Goal: Task Accomplishment & Management: Manage account settings

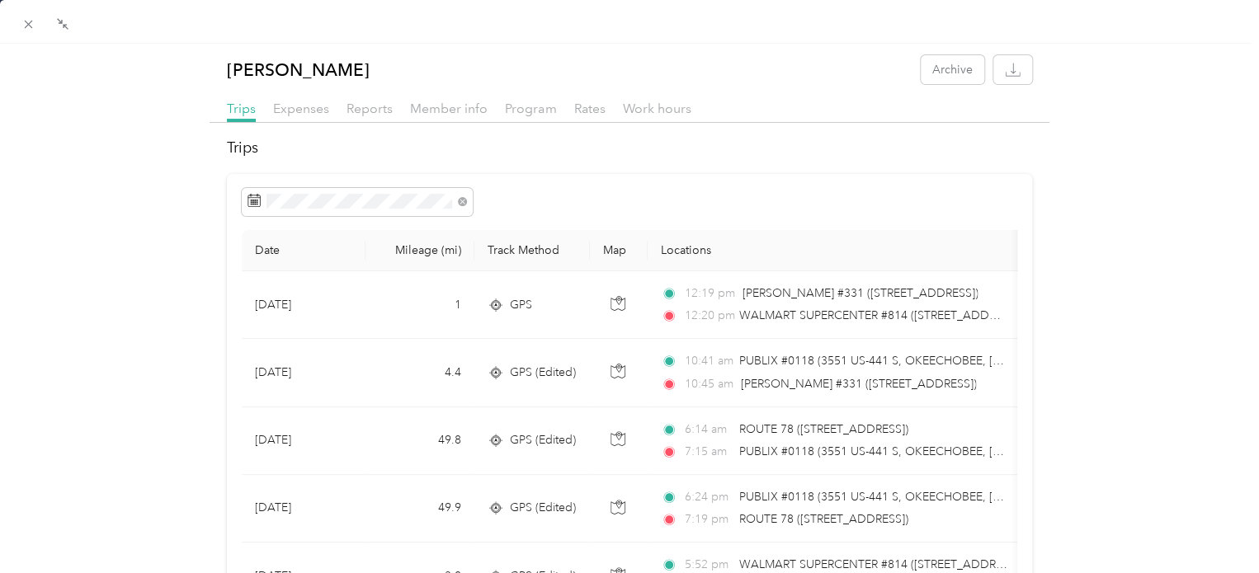
scroll to position [1073, 0]
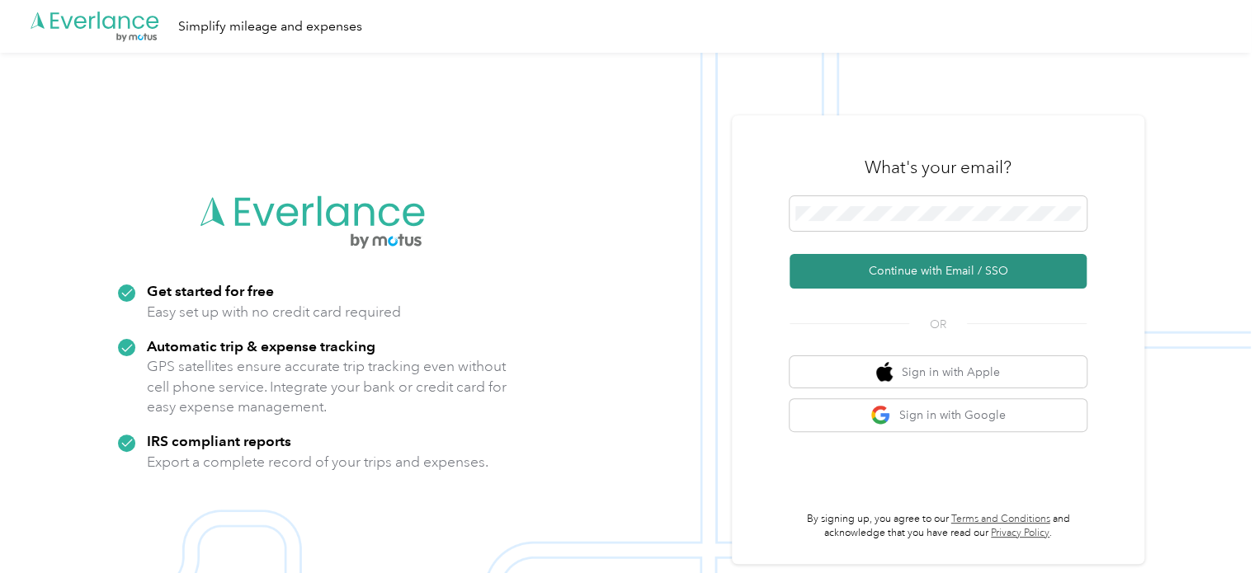
click at [885, 273] on button "Continue with Email / SSO" at bounding box center [938, 271] width 297 height 35
click at [951, 270] on button "Continue with Email / SSO" at bounding box center [938, 271] width 297 height 35
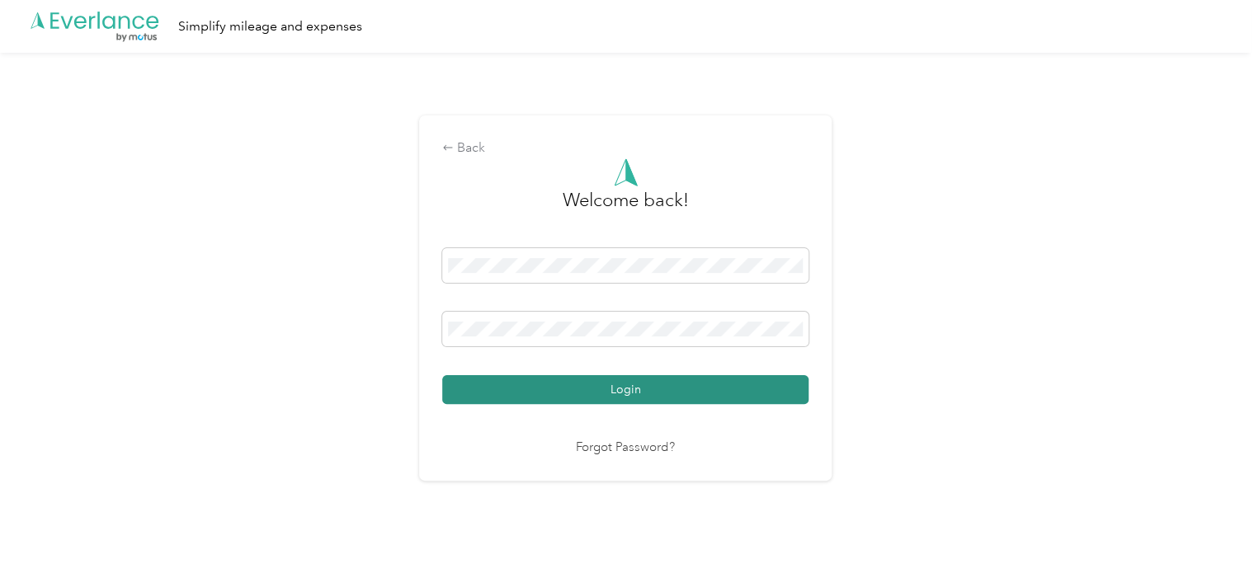
click at [541, 389] on button "Login" at bounding box center [625, 389] width 366 height 29
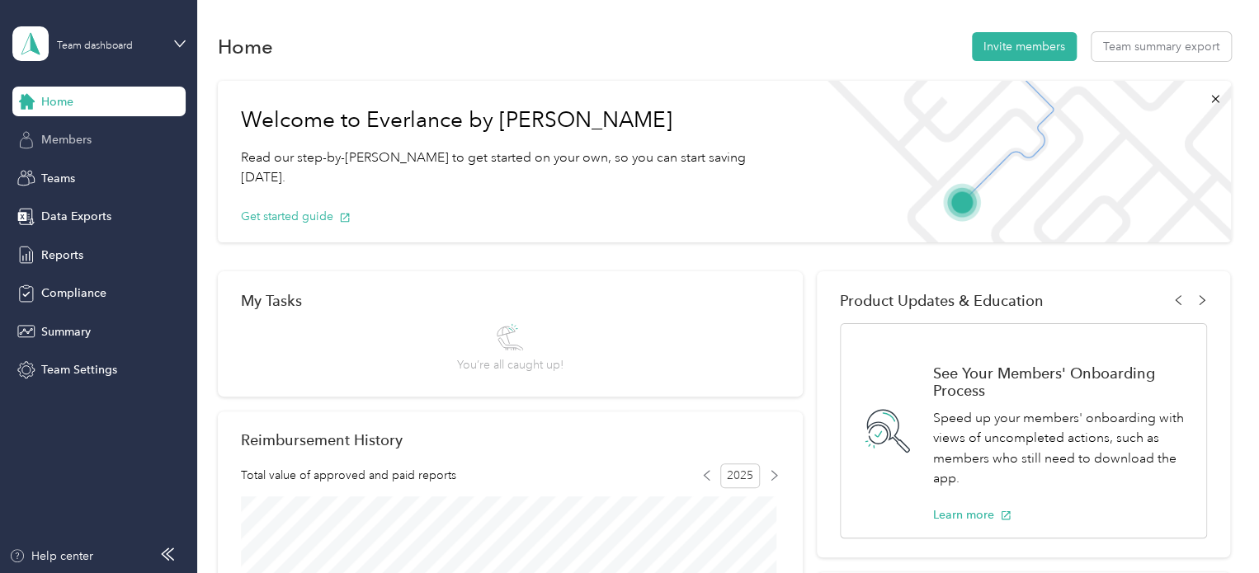
click at [66, 139] on span "Members" at bounding box center [66, 139] width 50 height 17
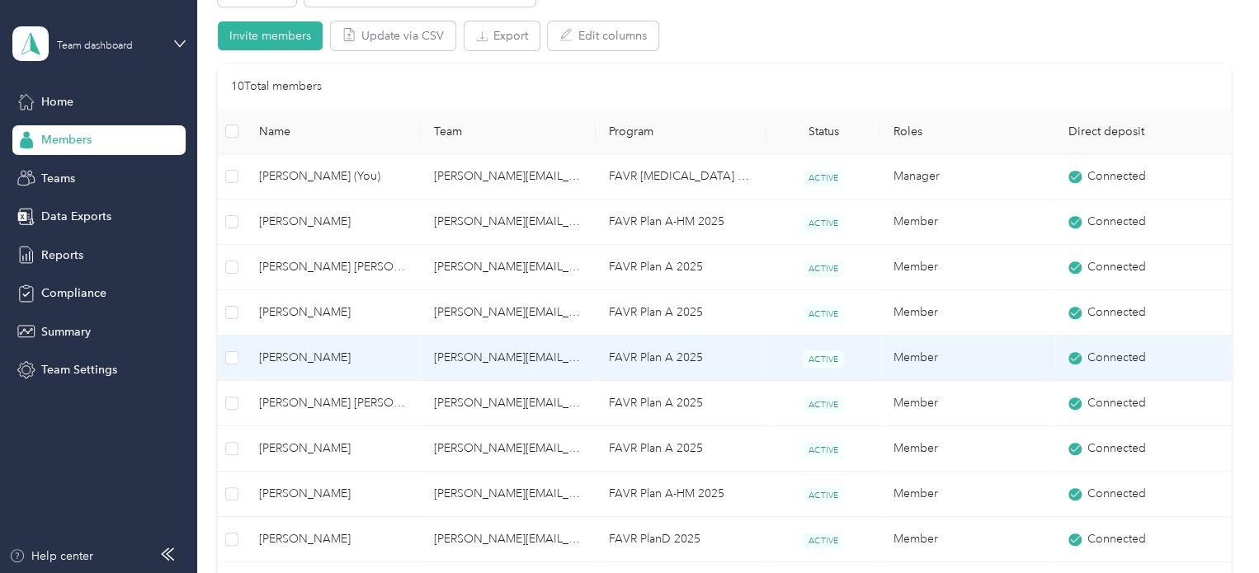
scroll to position [413, 0]
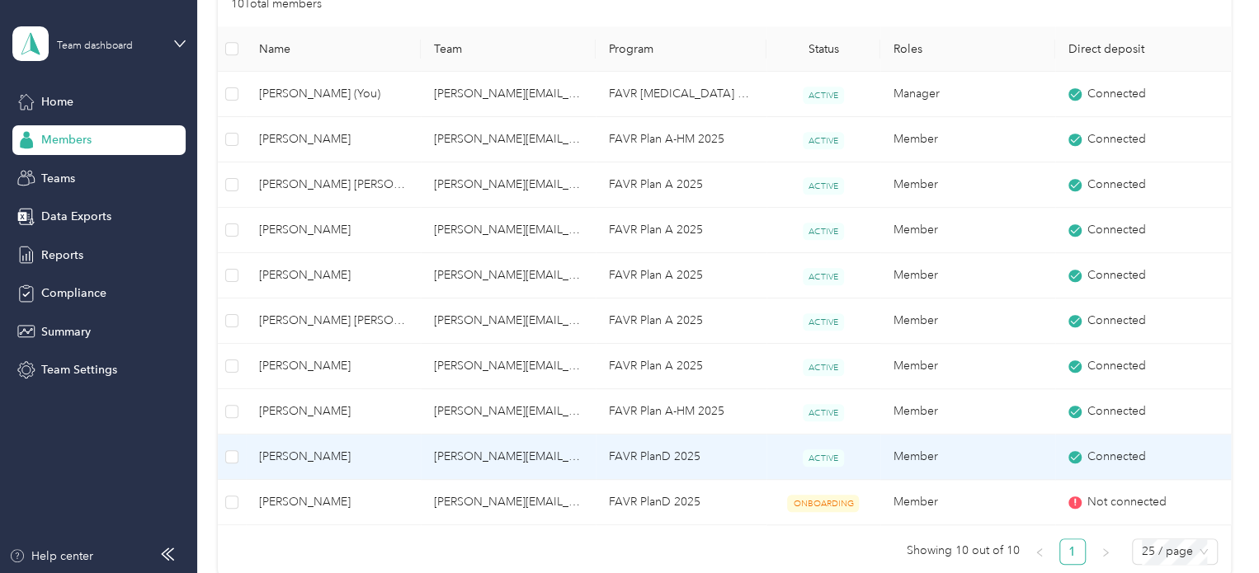
click at [362, 453] on span "[PERSON_NAME]" at bounding box center [333, 457] width 149 height 18
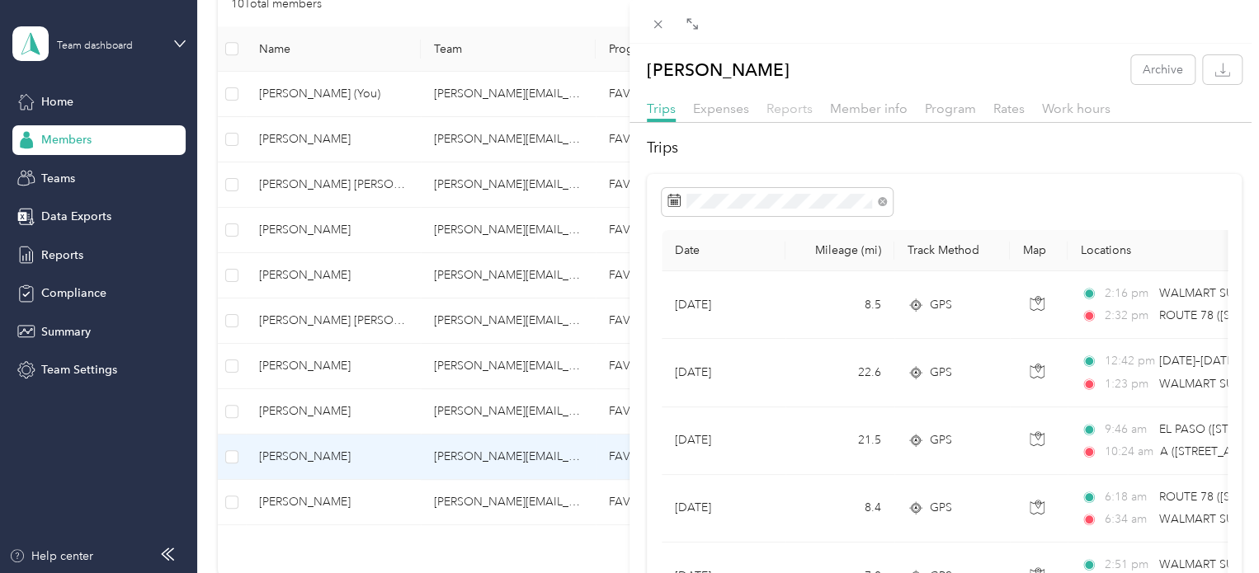
click at [789, 101] on span "Reports" at bounding box center [790, 109] width 46 height 16
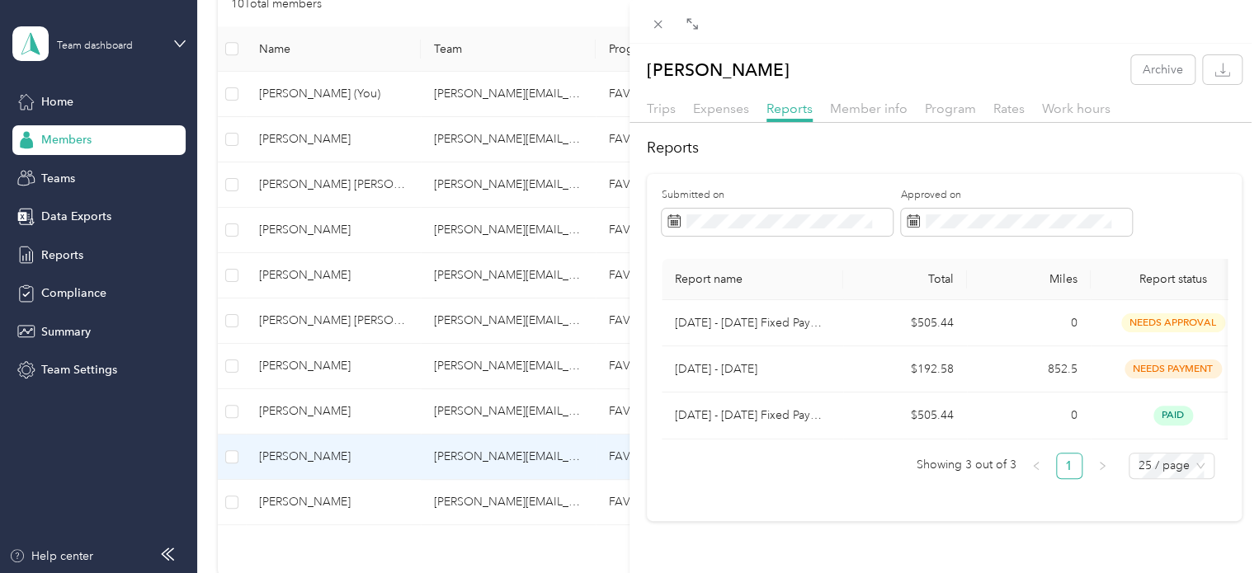
click at [289, 274] on div "Andrew L. Morris Archive Trips Expenses Reports Member info Program Rates Work …" at bounding box center [629, 286] width 1259 height 573
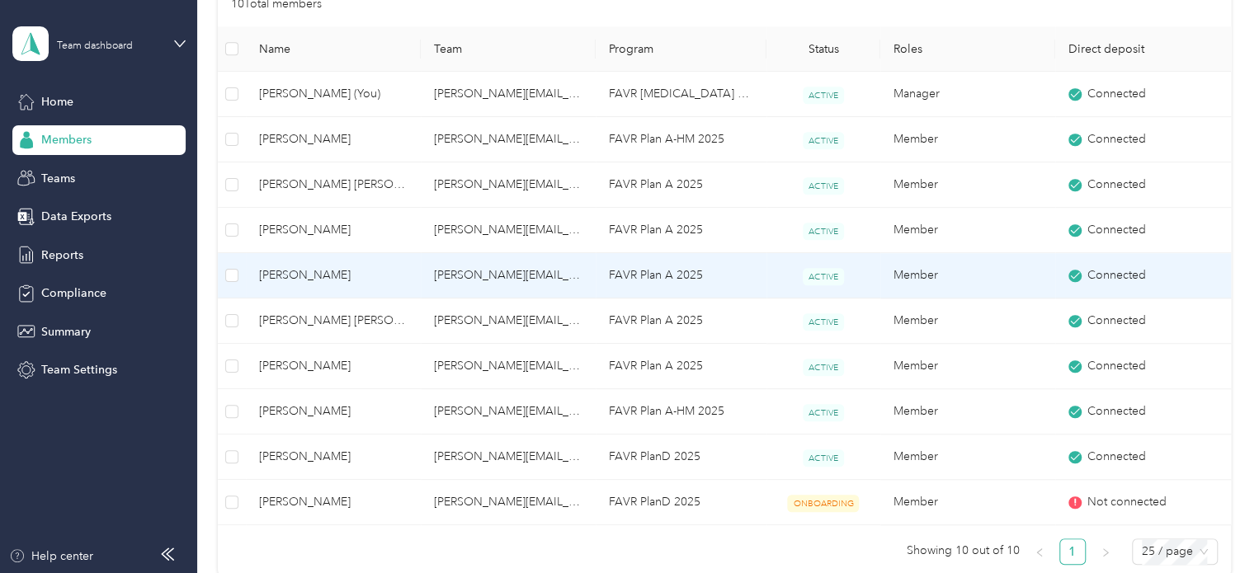
click at [333, 275] on span "[PERSON_NAME]" at bounding box center [333, 276] width 149 height 18
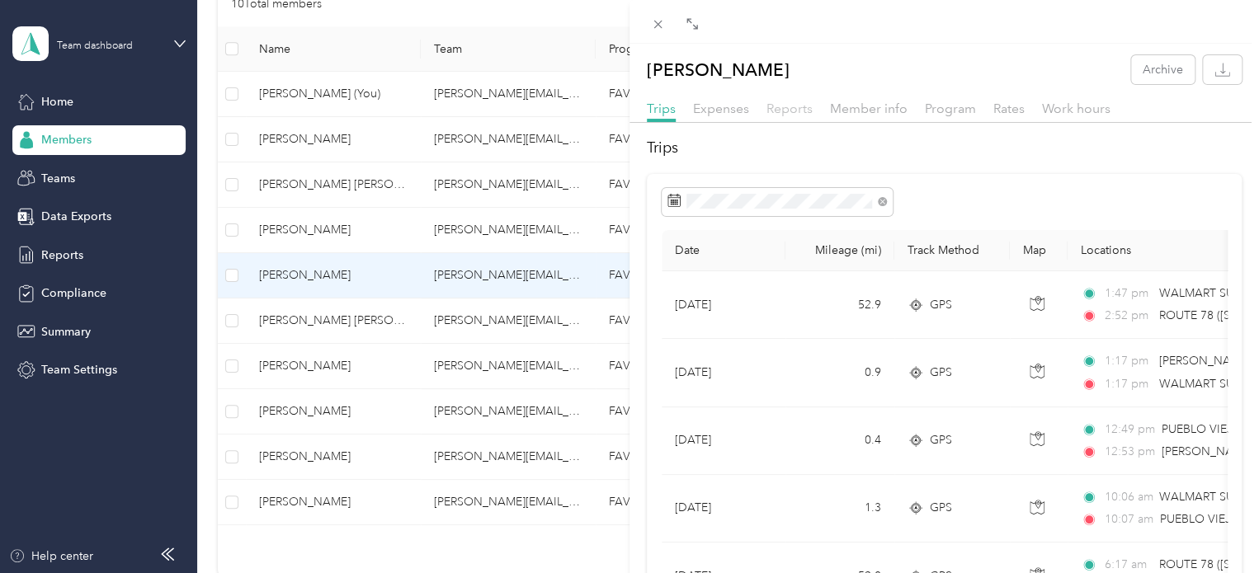
click at [776, 105] on span "Reports" at bounding box center [790, 109] width 46 height 16
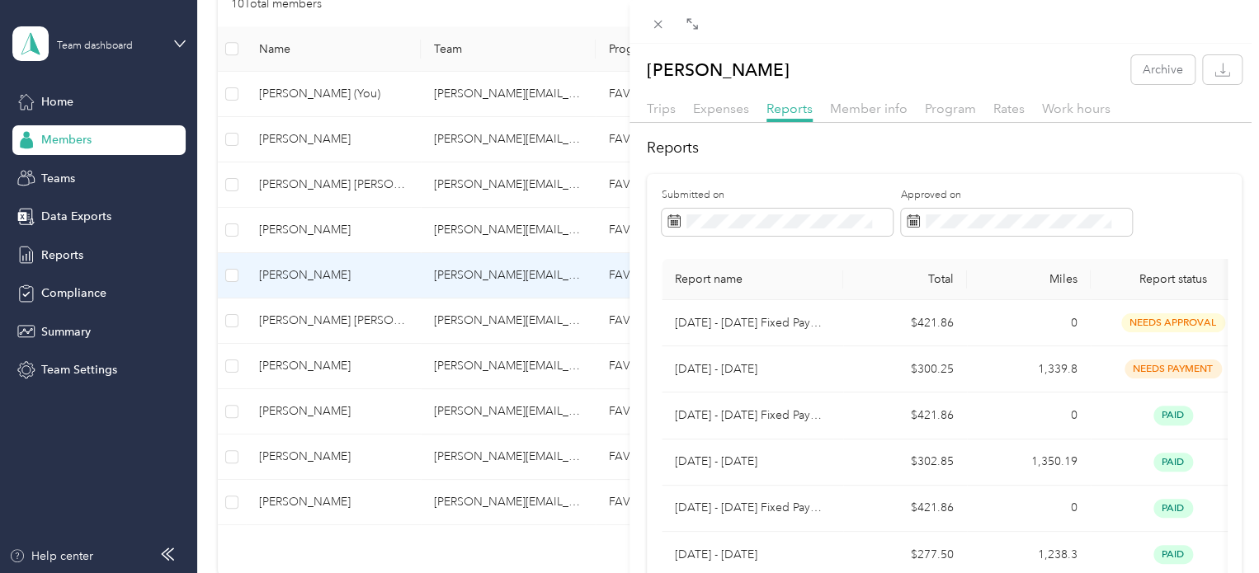
drag, startPoint x: 307, startPoint y: 370, endPoint x: 498, endPoint y: 361, distance: 191.6
click at [310, 368] on div "Brett M. Snow Archive Trips Expenses Reports Member info Program Rates Work hou…" at bounding box center [629, 286] width 1259 height 573
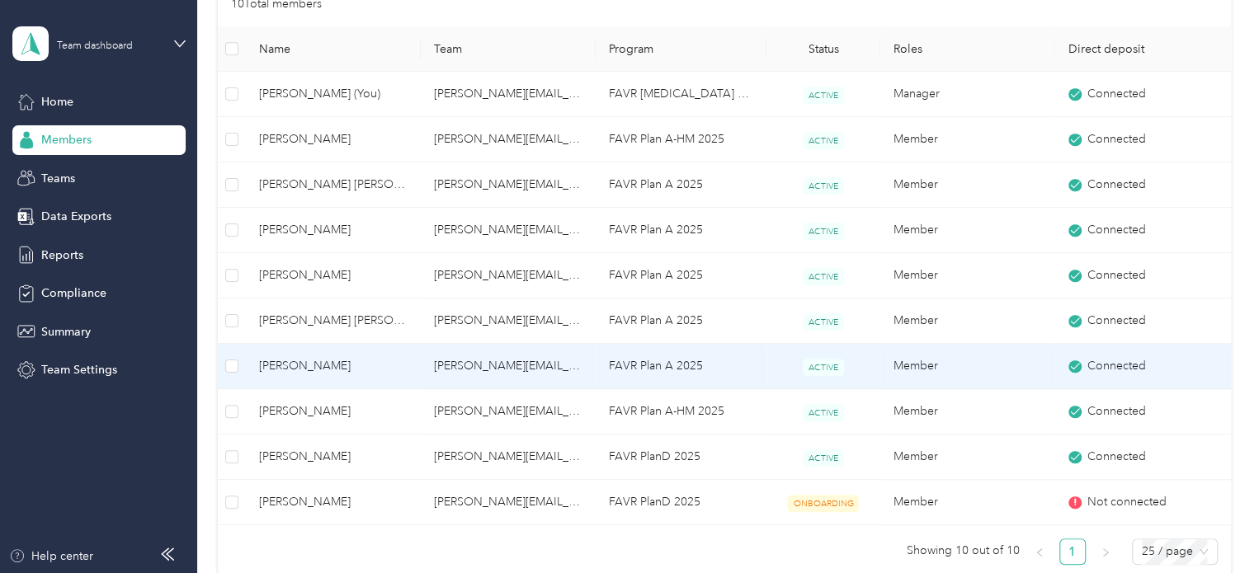
click at [295, 368] on span "[PERSON_NAME]" at bounding box center [333, 366] width 149 height 18
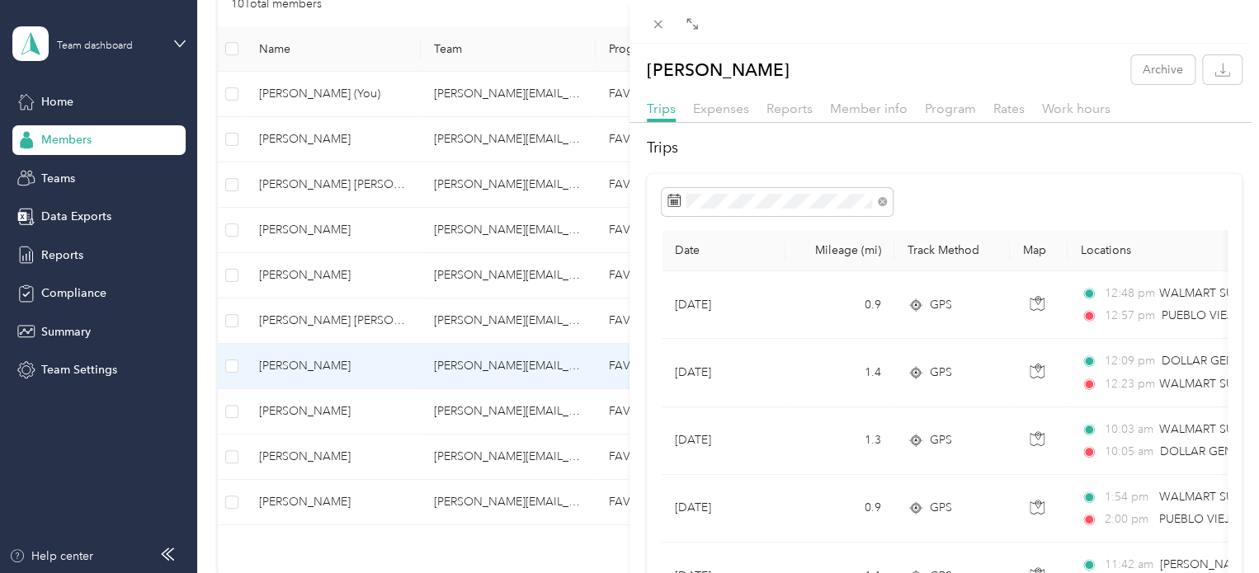
click at [312, 371] on div "Jacob W. Shirey Archive Trips Expenses Reports Member info Program Rates Work h…" at bounding box center [629, 286] width 1259 height 573
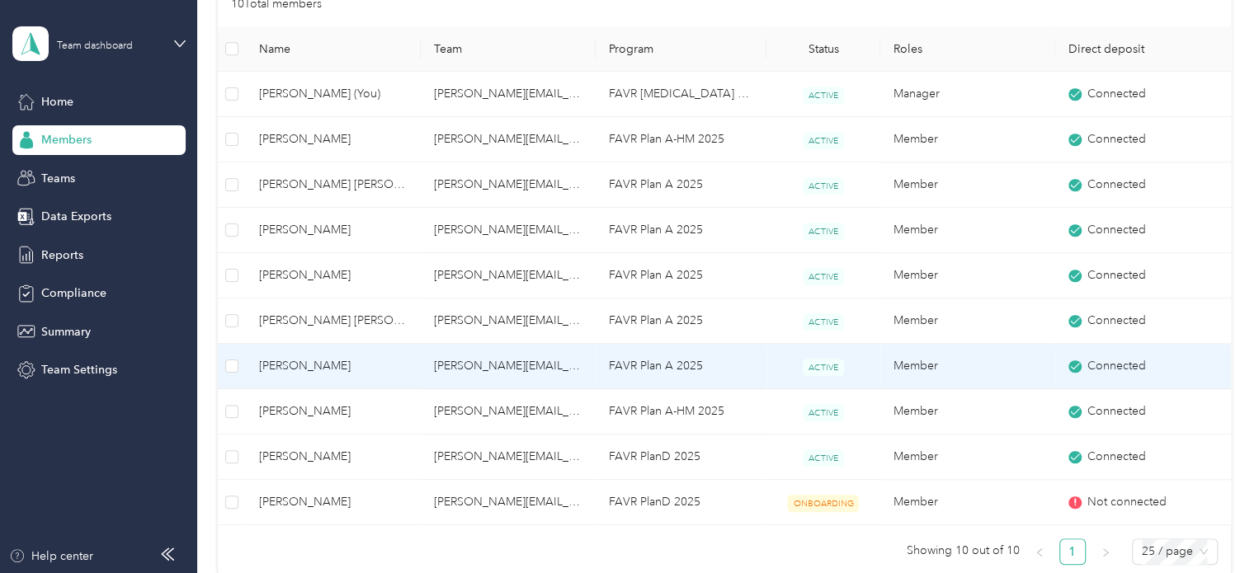
click at [277, 361] on span "[PERSON_NAME]" at bounding box center [333, 366] width 149 height 18
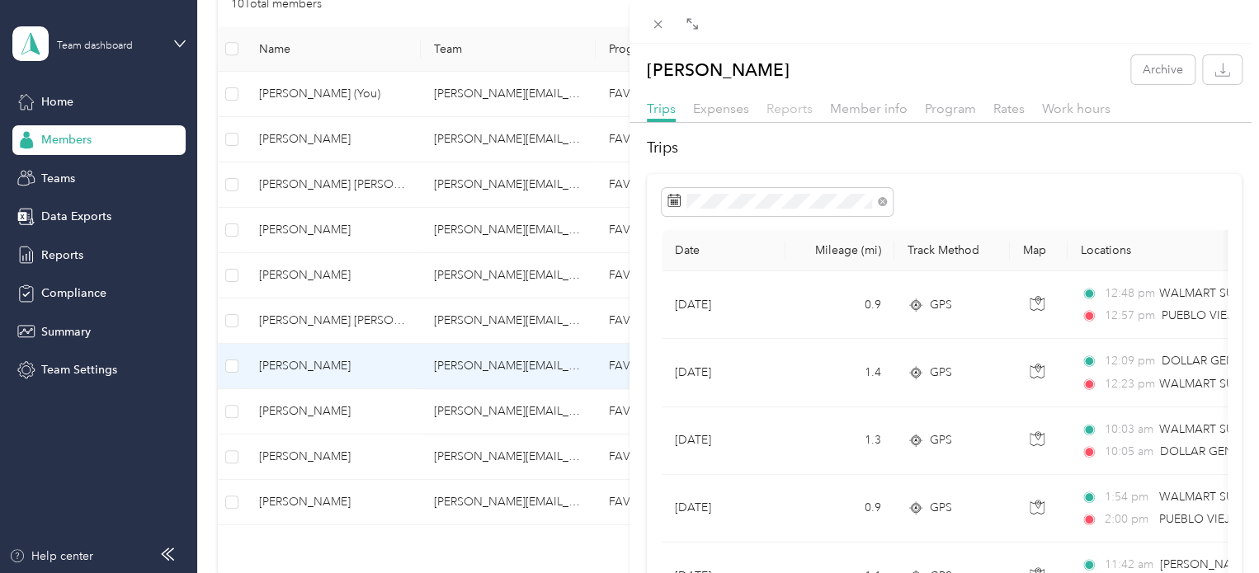
click at [781, 108] on span "Reports" at bounding box center [790, 109] width 46 height 16
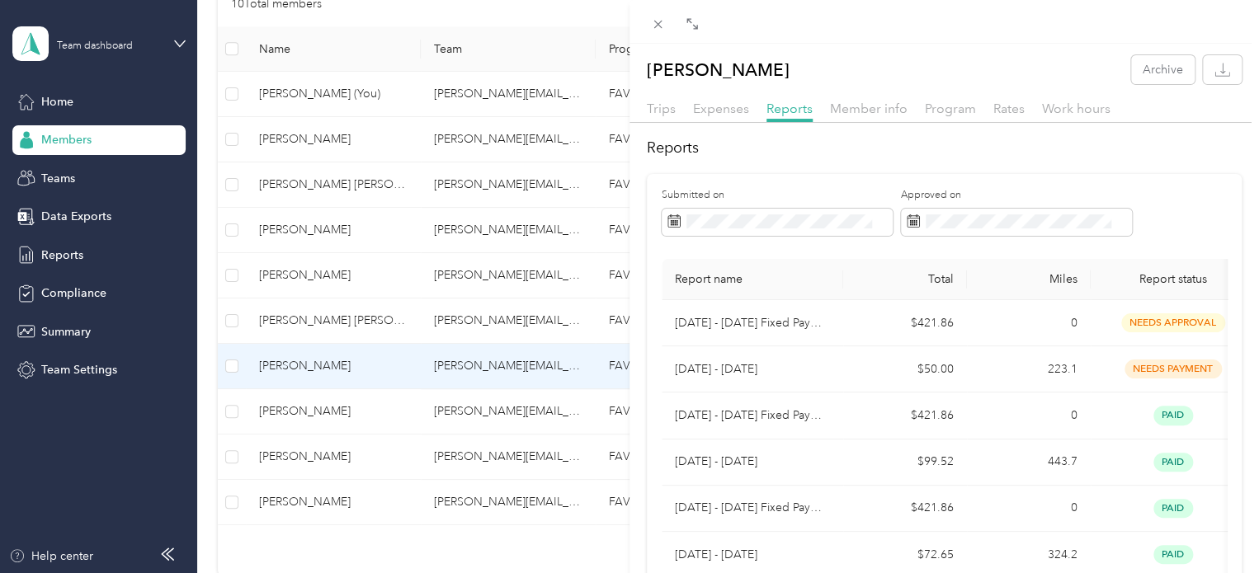
click at [317, 227] on div "Jacob W. Shirey Archive Trips Expenses Reports Member info Program Rates Work h…" at bounding box center [629, 286] width 1259 height 573
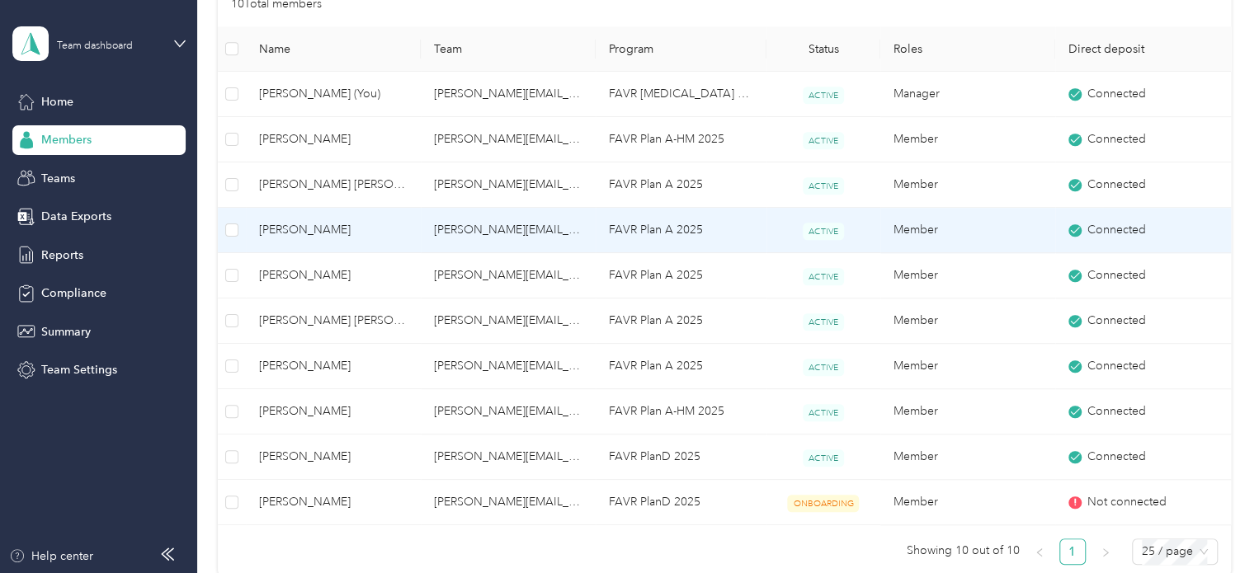
click at [310, 226] on span "[PERSON_NAME]" at bounding box center [333, 230] width 149 height 18
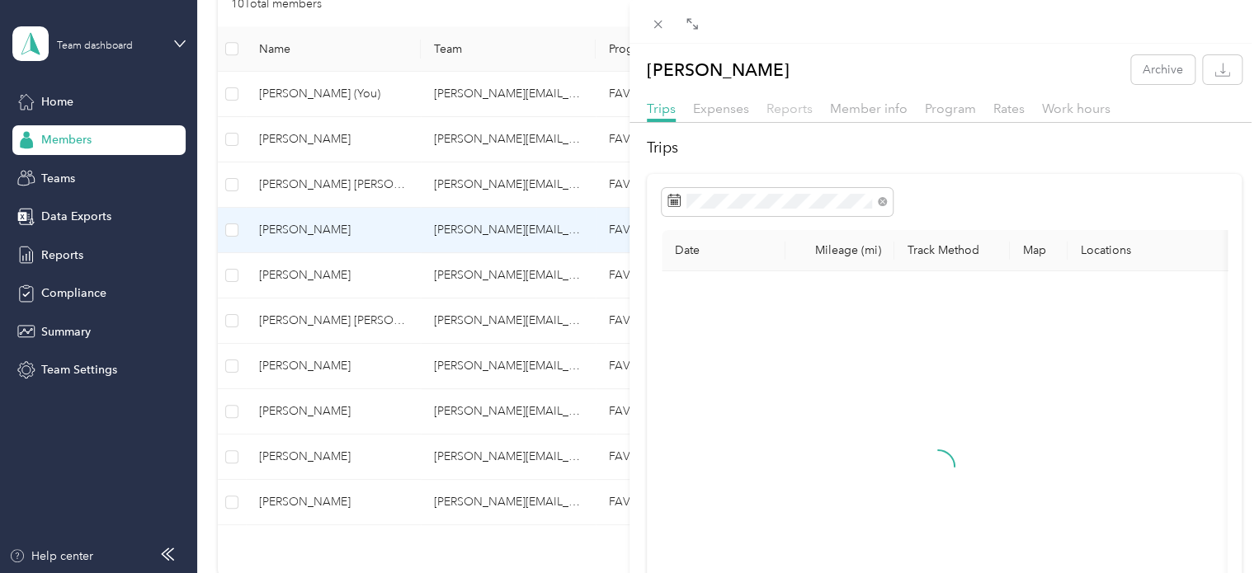
click at [789, 107] on span "Reports" at bounding box center [790, 109] width 46 height 16
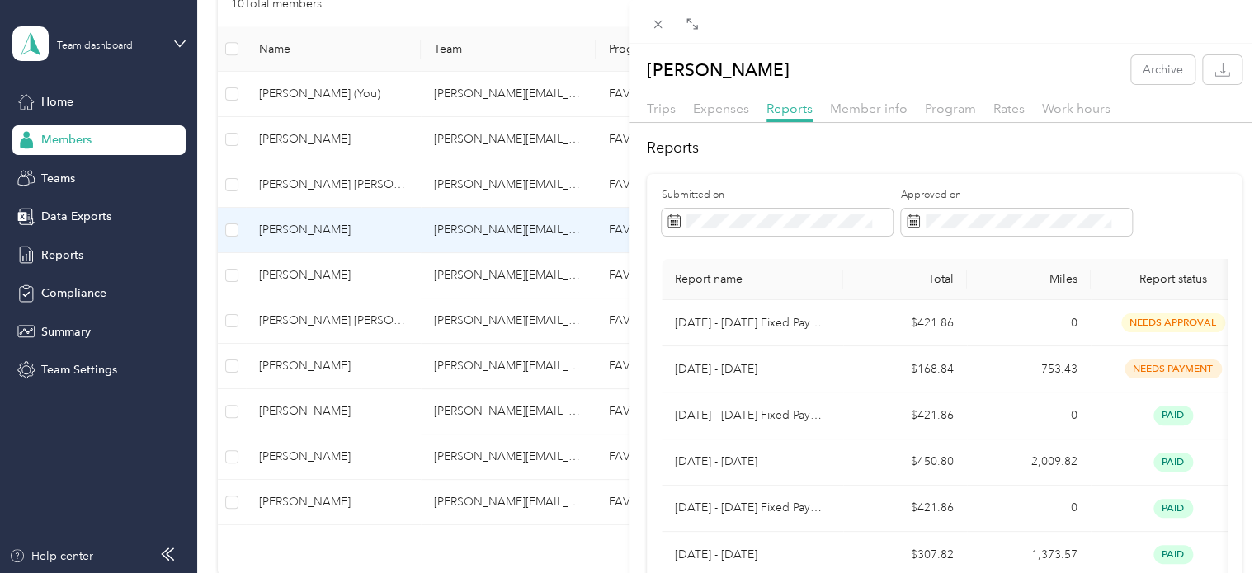
click at [313, 89] on div "Manuel E. Alvarenga Archive Trips Expenses Reports Member info Program Rates Wo…" at bounding box center [629, 286] width 1259 height 573
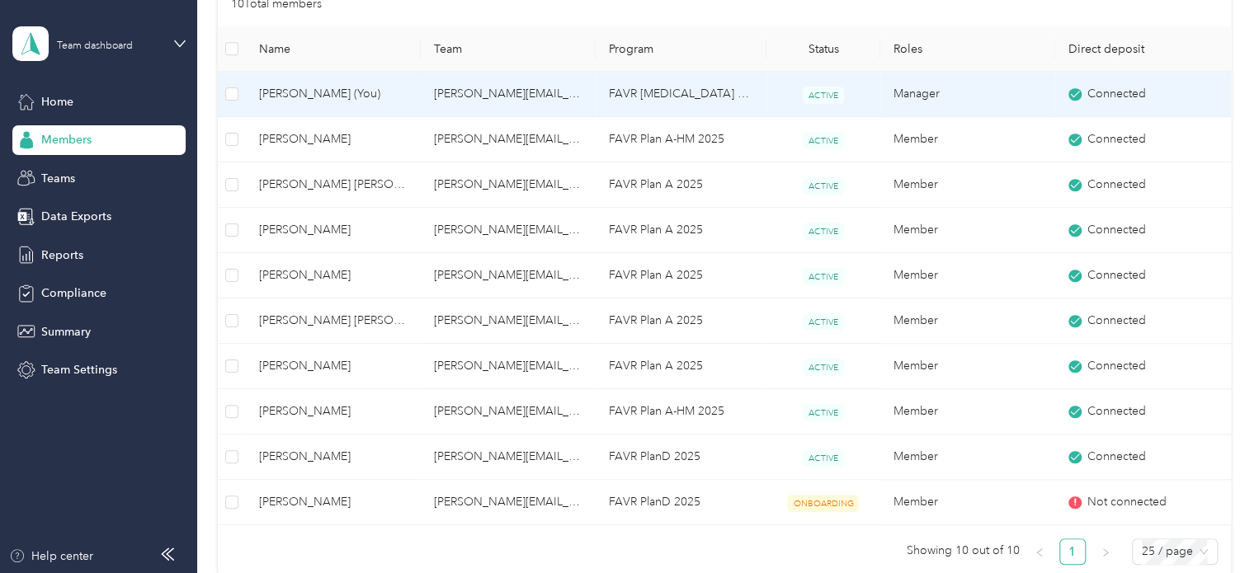
click at [316, 83] on td "[PERSON_NAME] (You)" at bounding box center [333, 94] width 175 height 45
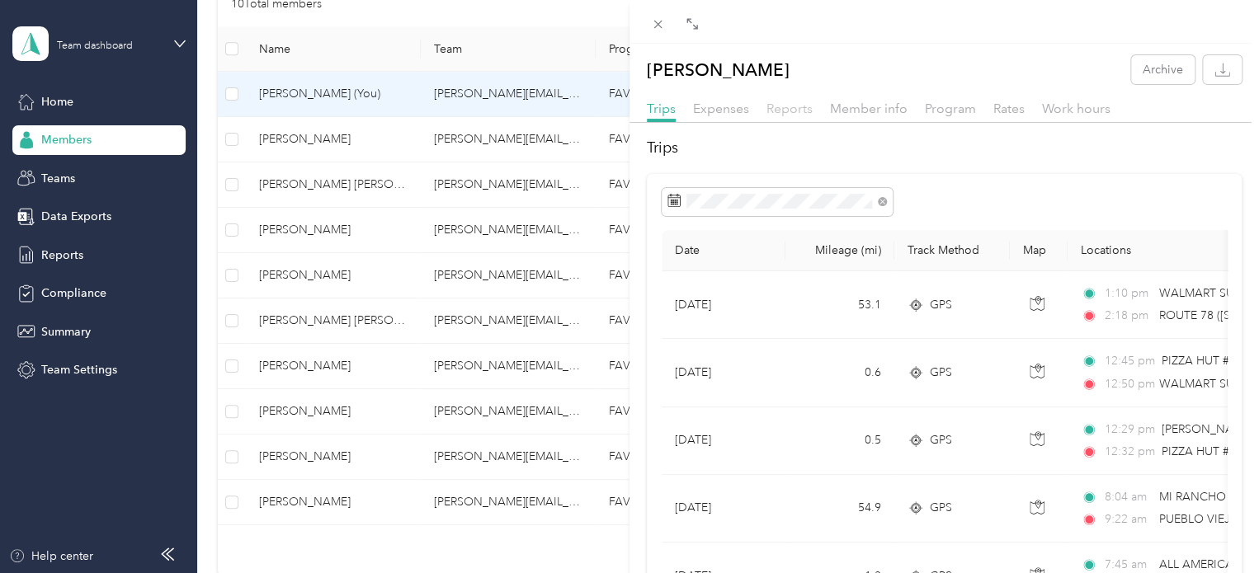
click at [772, 101] on span "Reports" at bounding box center [790, 109] width 46 height 16
